Goal: Task Accomplishment & Management: Use online tool/utility

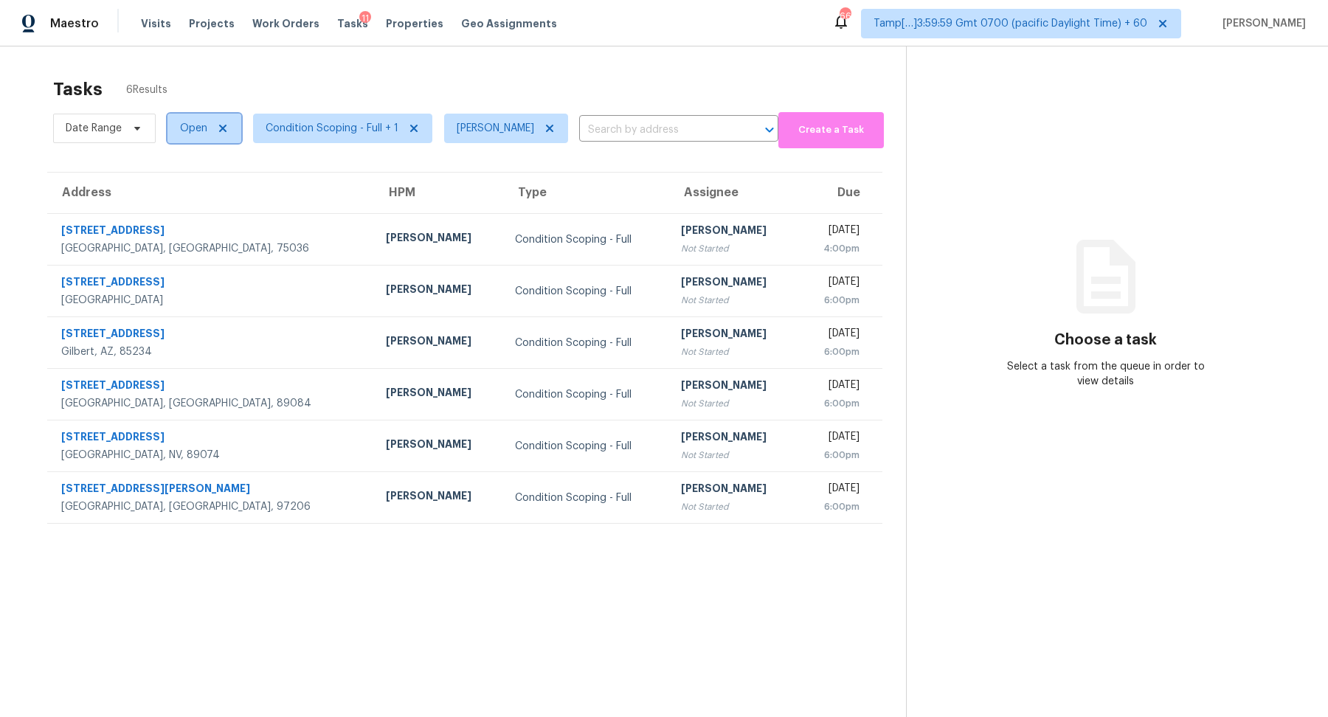
drag, startPoint x: 0, startPoint y: 0, endPoint x: 187, endPoint y: 130, distance: 227.3
click at [187, 130] on span "Open" at bounding box center [193, 128] width 27 height 15
click at [209, 214] on label "Blocked" at bounding box center [205, 211] width 58 height 15
click at [185, 213] on input "Blocked" at bounding box center [181, 209] width 10 height 10
checkbox input "true"
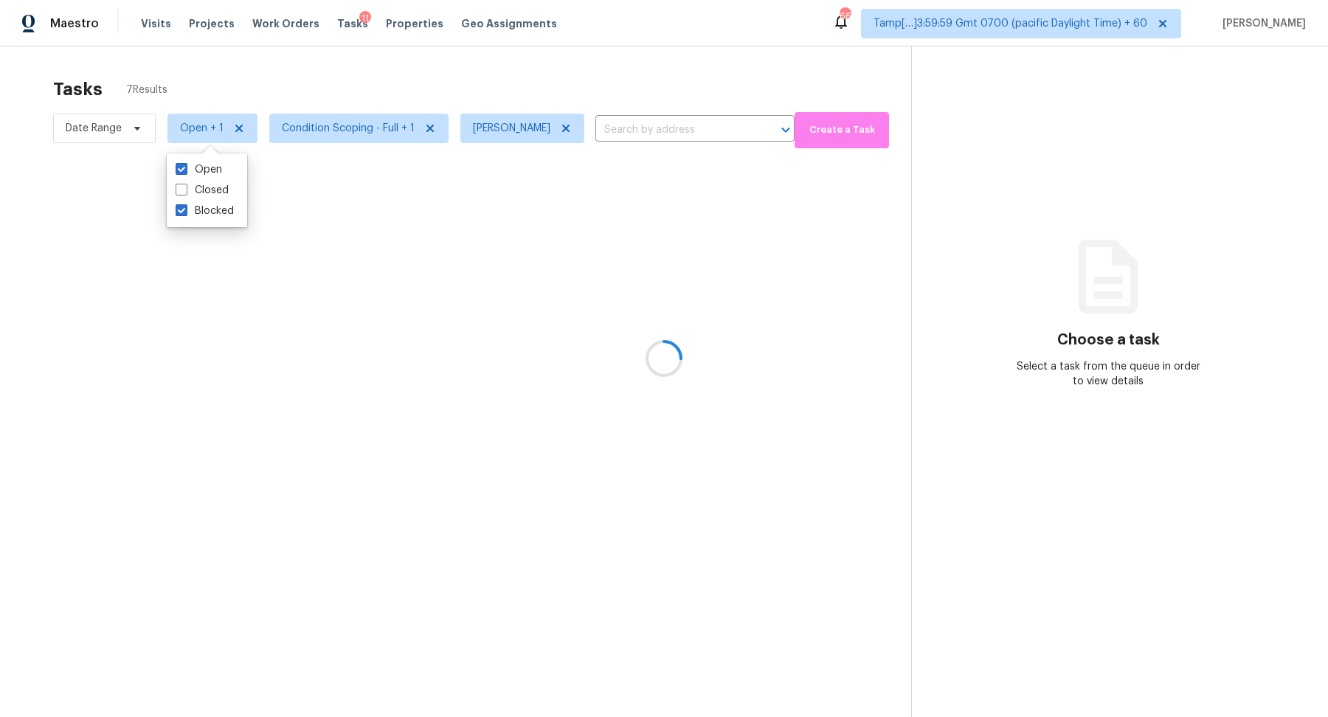
click at [558, 109] on div at bounding box center [664, 358] width 1328 height 717
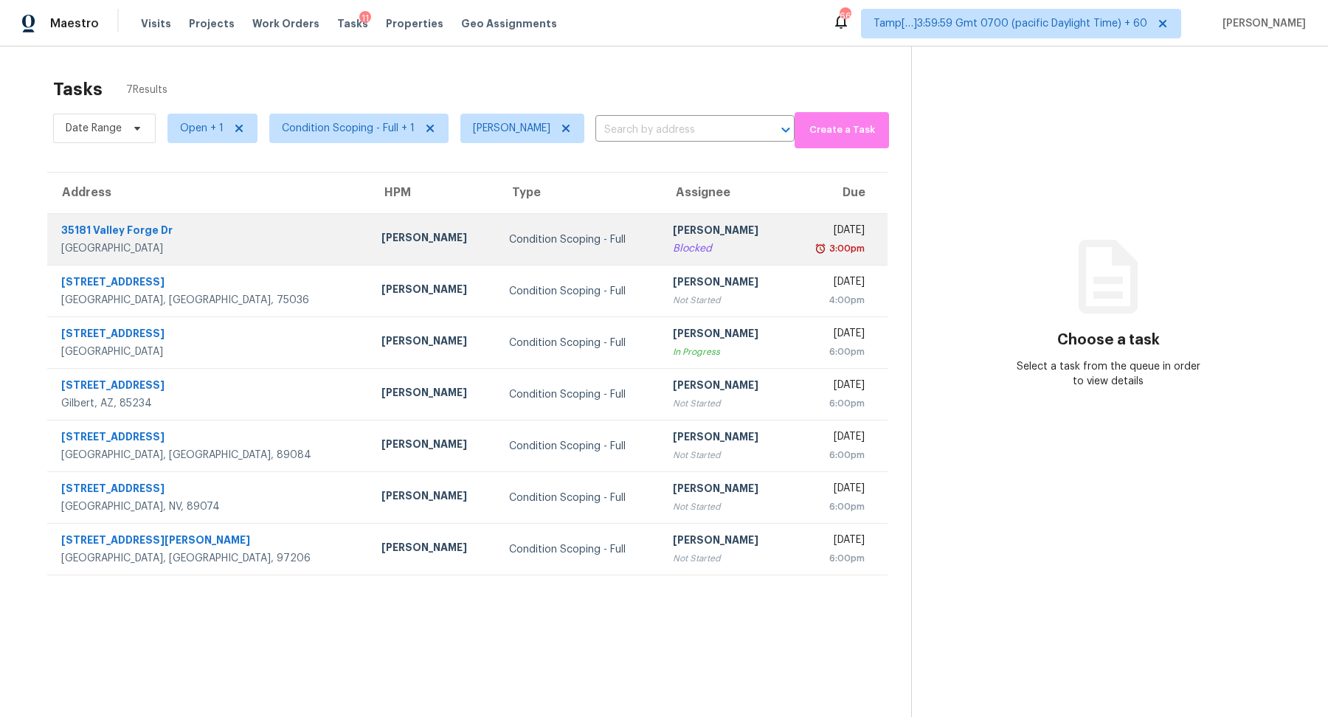
click at [567, 228] on td "Condition Scoping - Full" at bounding box center [579, 240] width 164 height 52
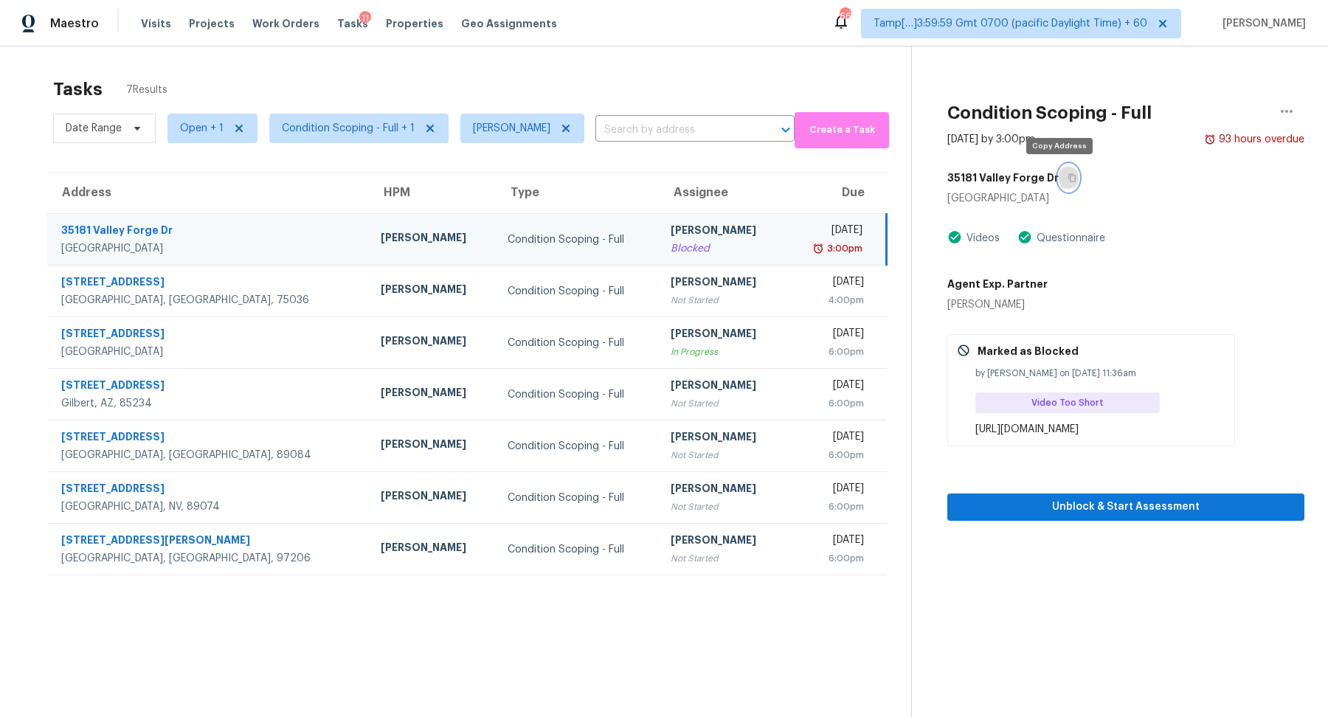
click at [1066, 177] on button "button" at bounding box center [1068, 177] width 20 height 27
